Goal: Task Accomplishment & Management: Use online tool/utility

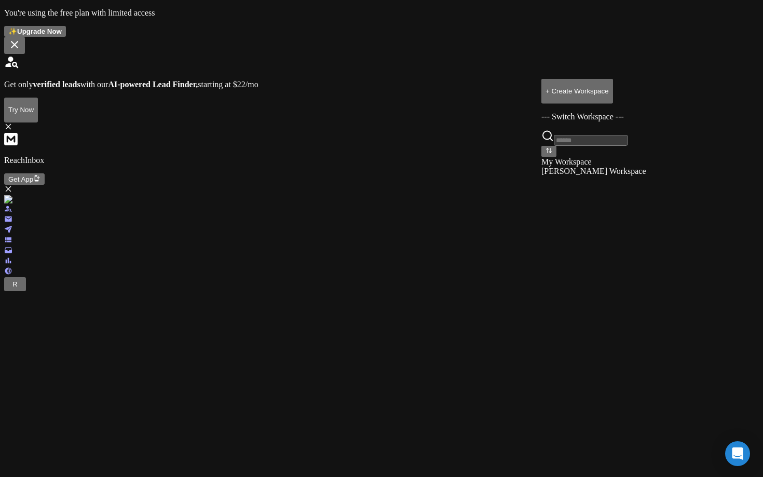
click at [591, 176] on div "[PERSON_NAME] Workspace" at bounding box center [594, 170] width 105 height 9
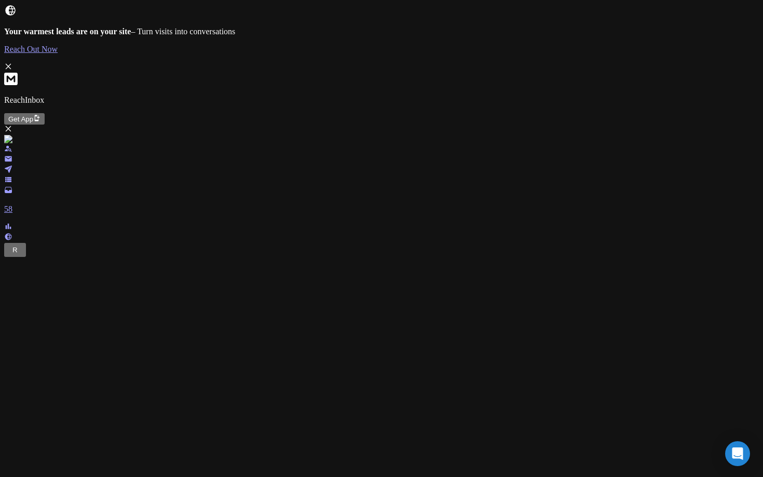
scroll to position [730, 0]
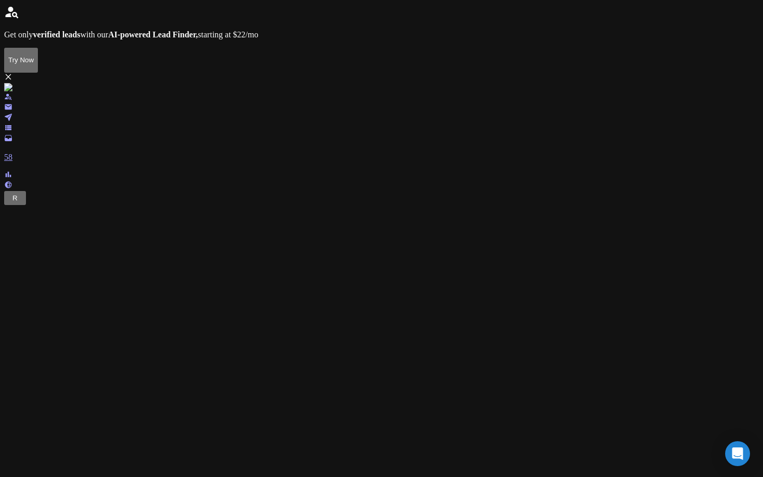
type input "**********"
